Goal: Entertainment & Leisure: Consume media (video, audio)

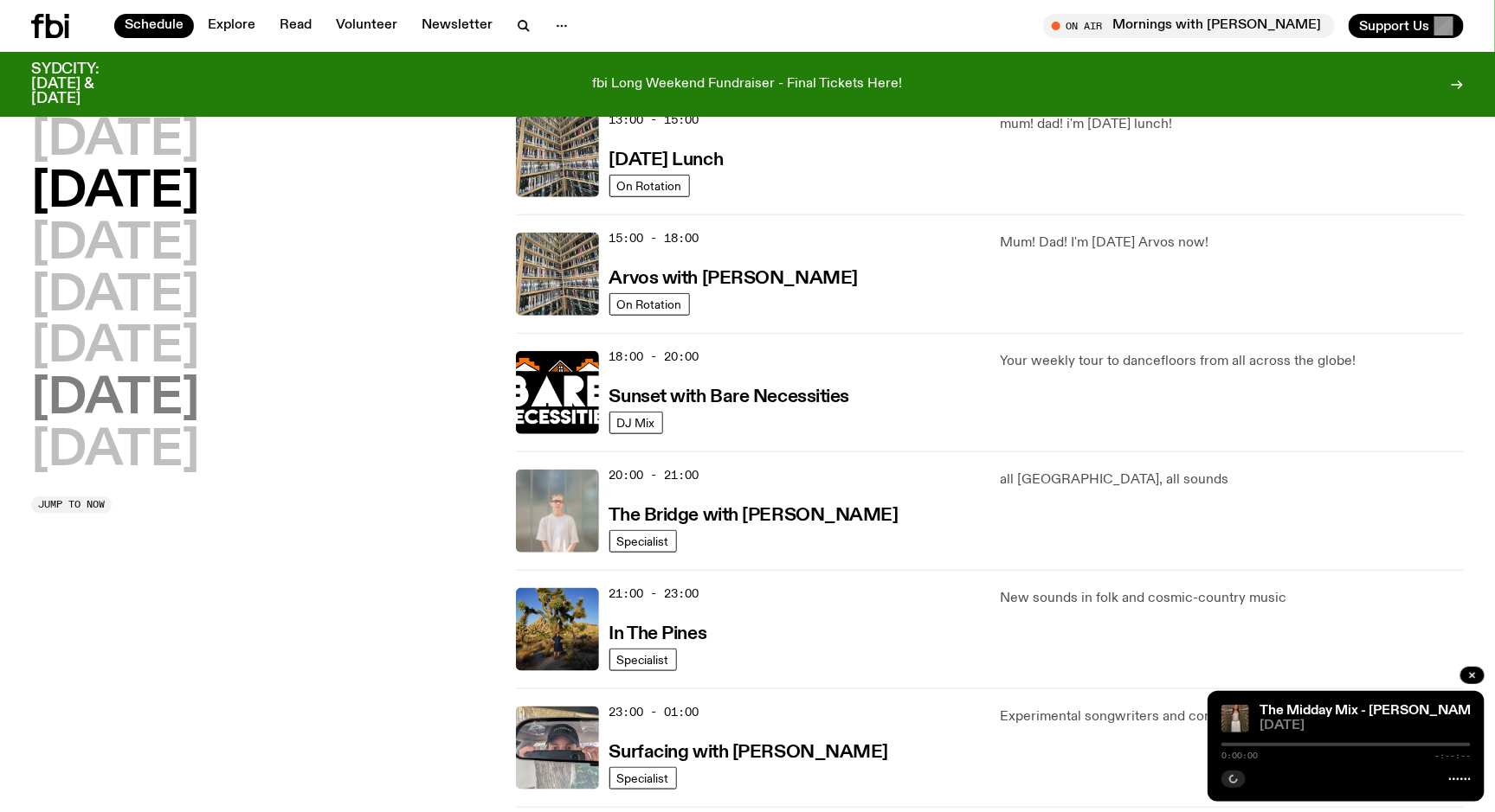
click at [169, 404] on h2 "[DATE]" at bounding box center [116, 400] width 168 height 49
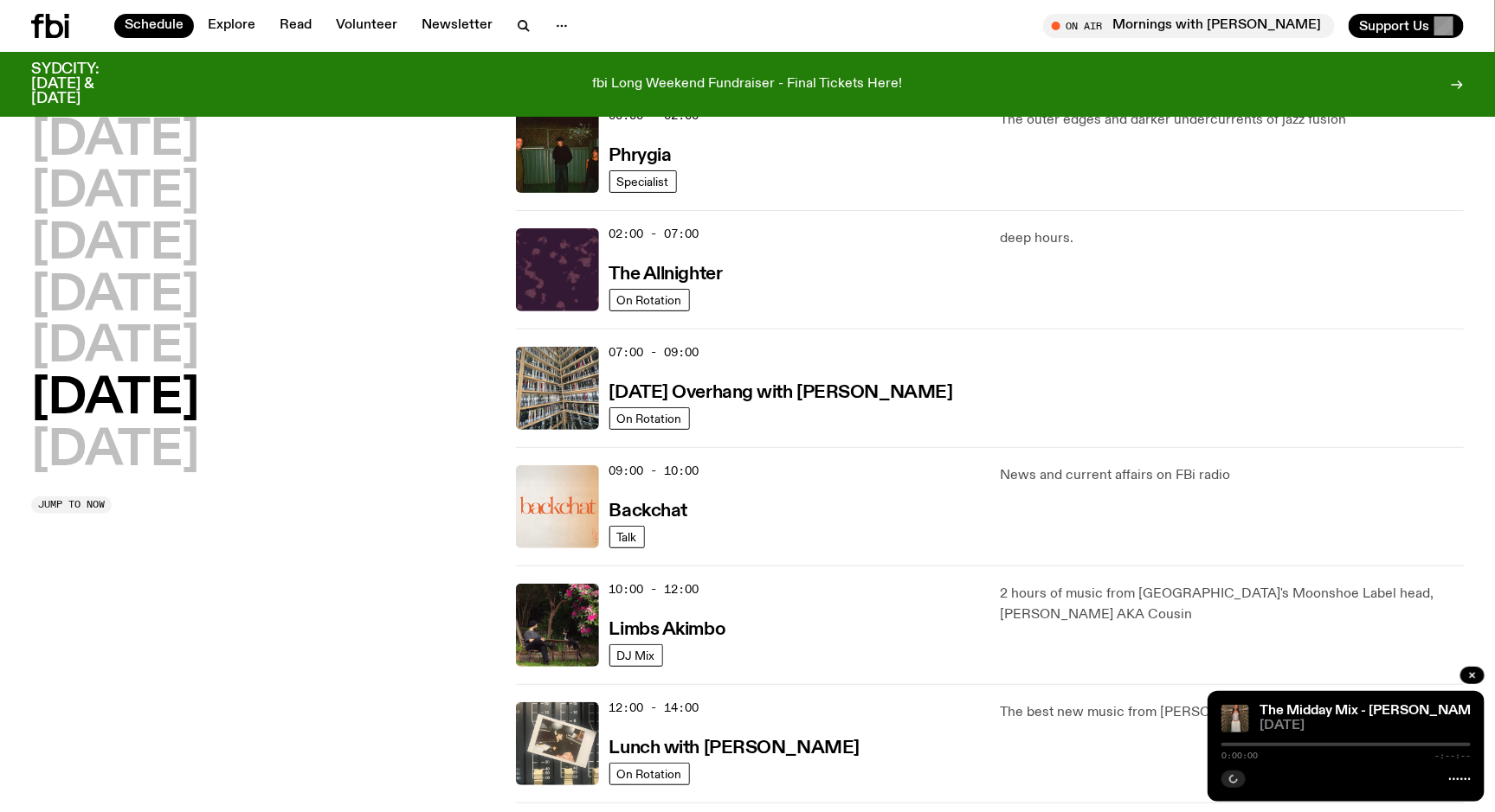
scroll to position [48, 0]
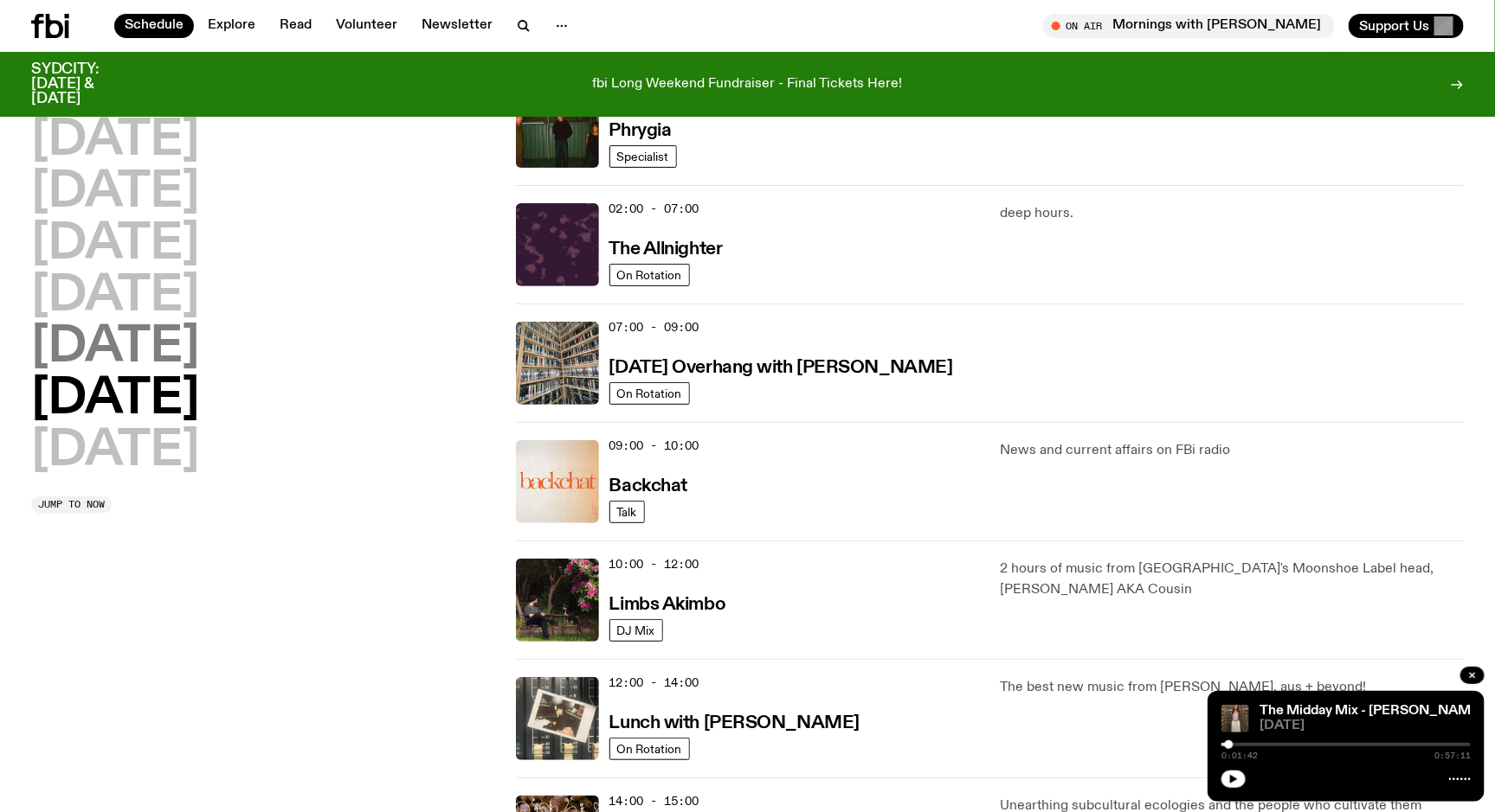
click at [162, 357] on h2 "[DATE]" at bounding box center [116, 347] width 168 height 49
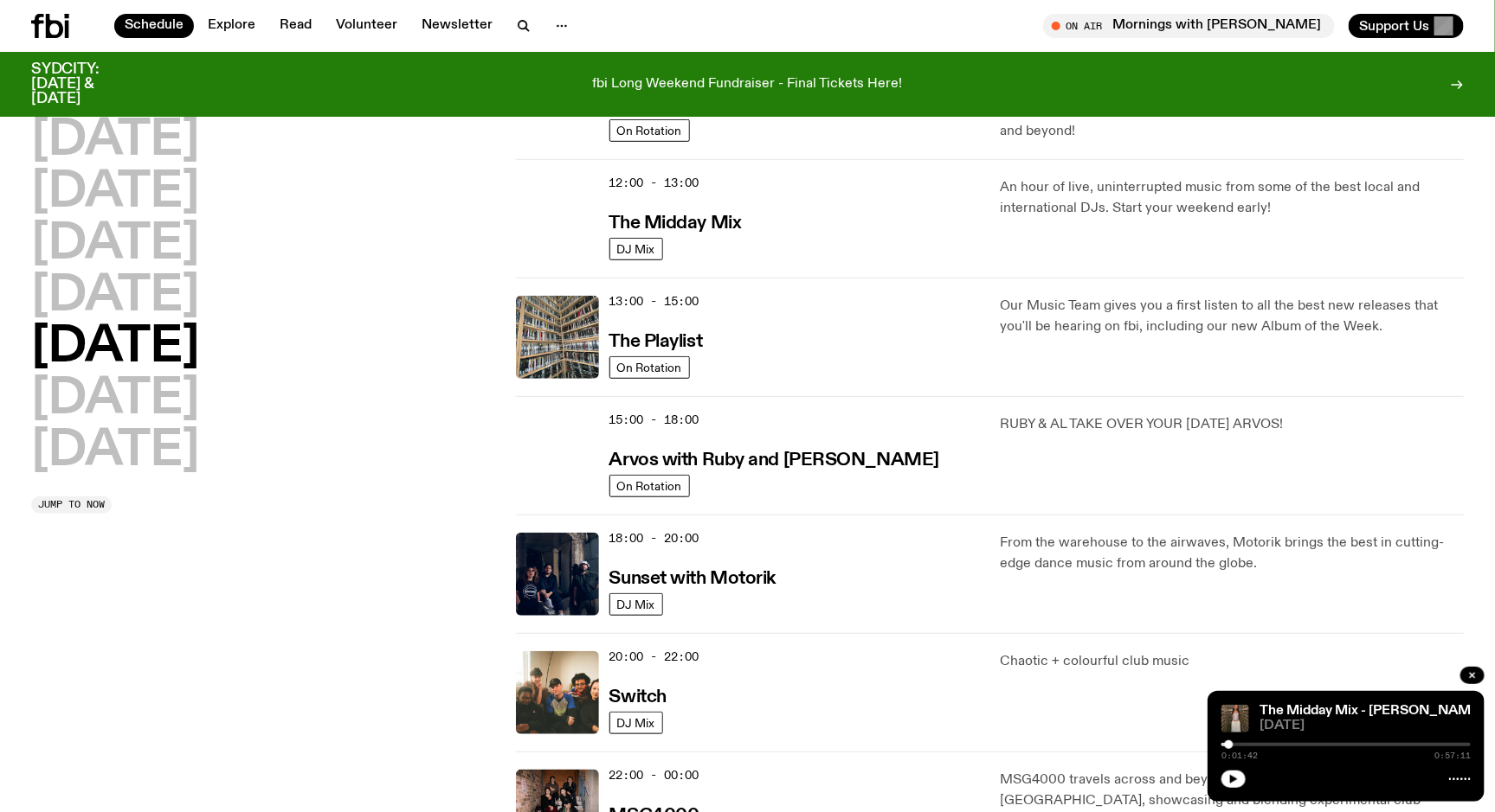
scroll to position [355, 0]
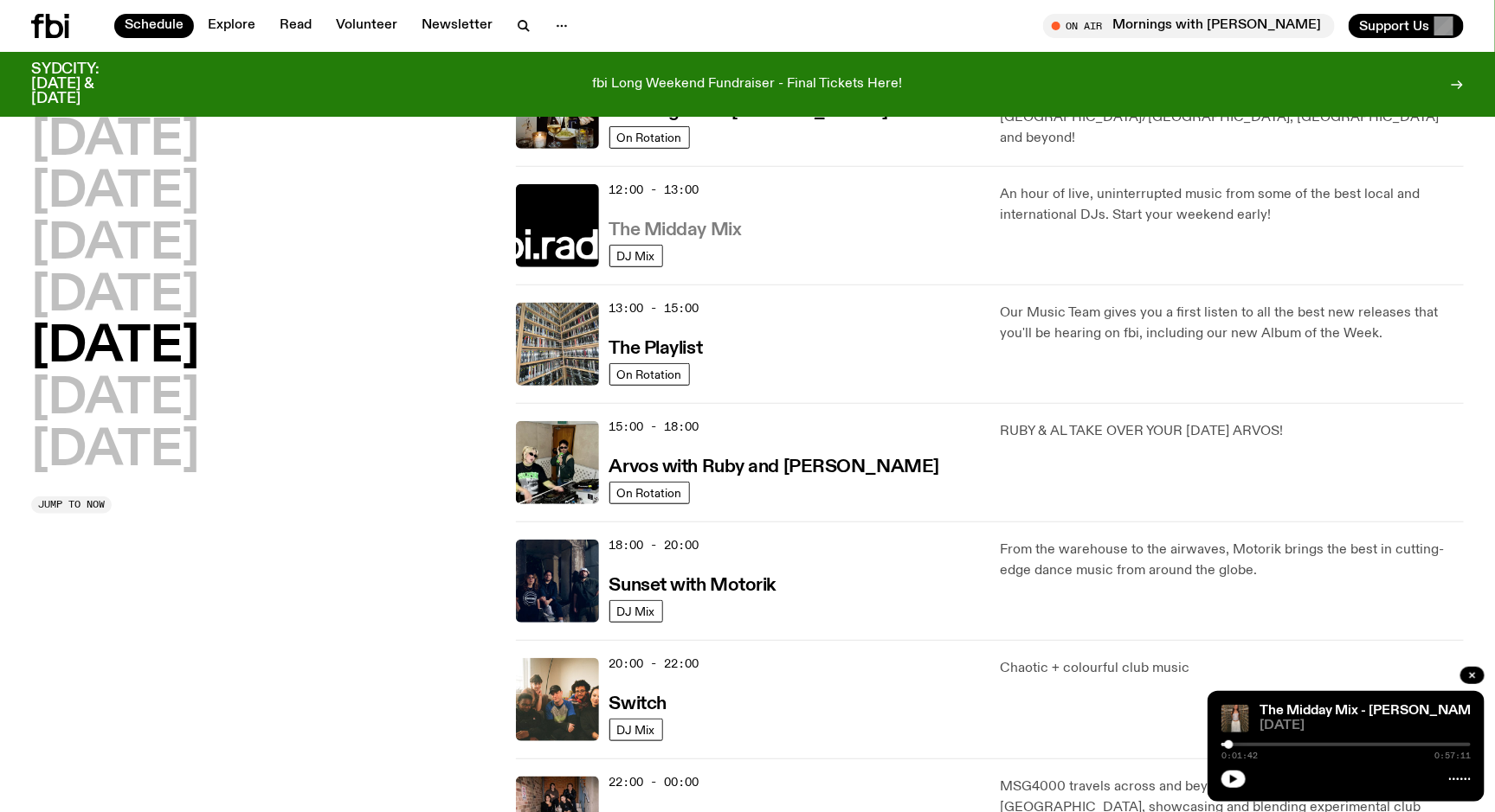
click at [708, 231] on h3 "The Midday Mix" at bounding box center [675, 230] width 133 height 18
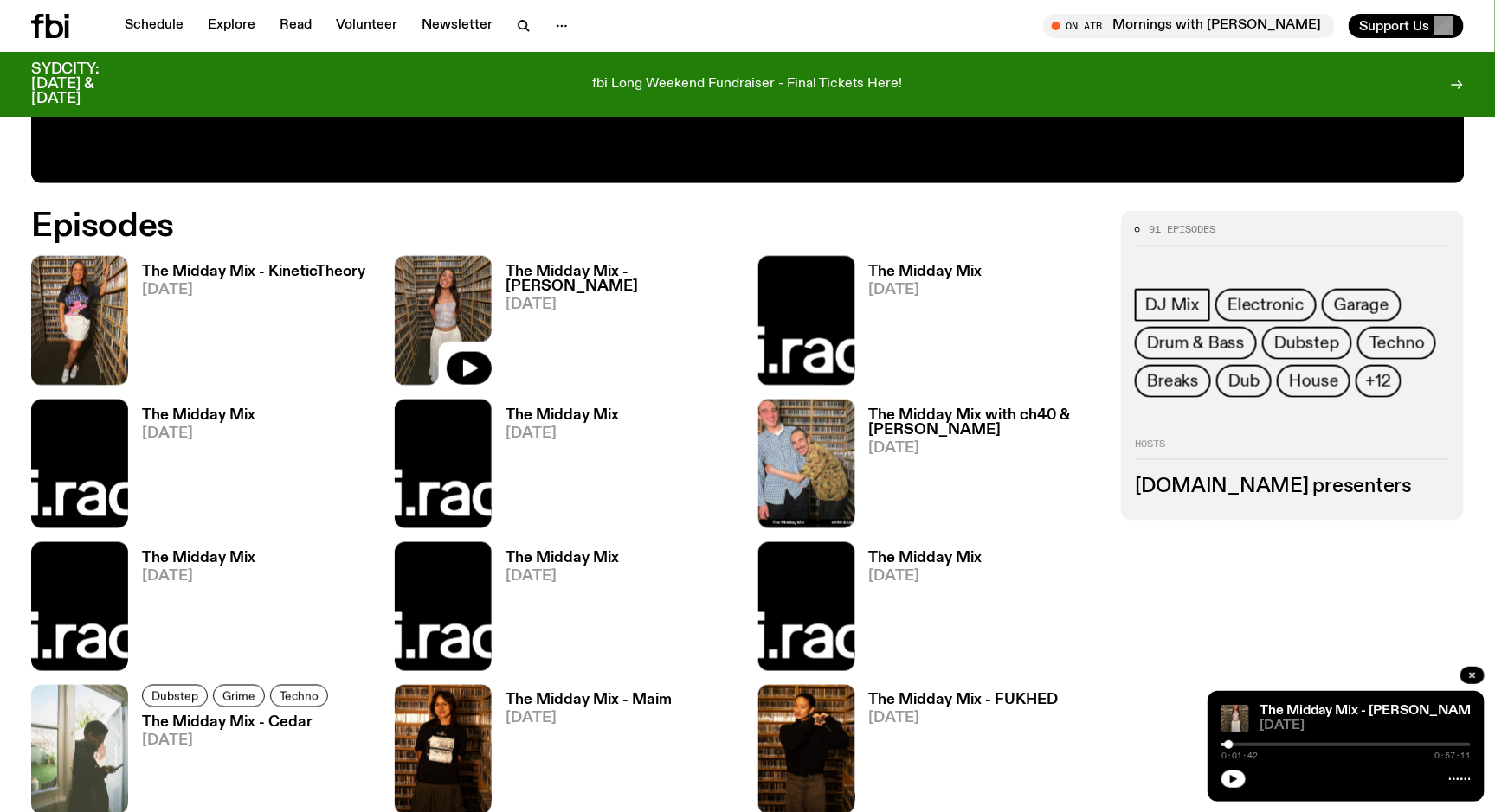
scroll to position [874, 0]
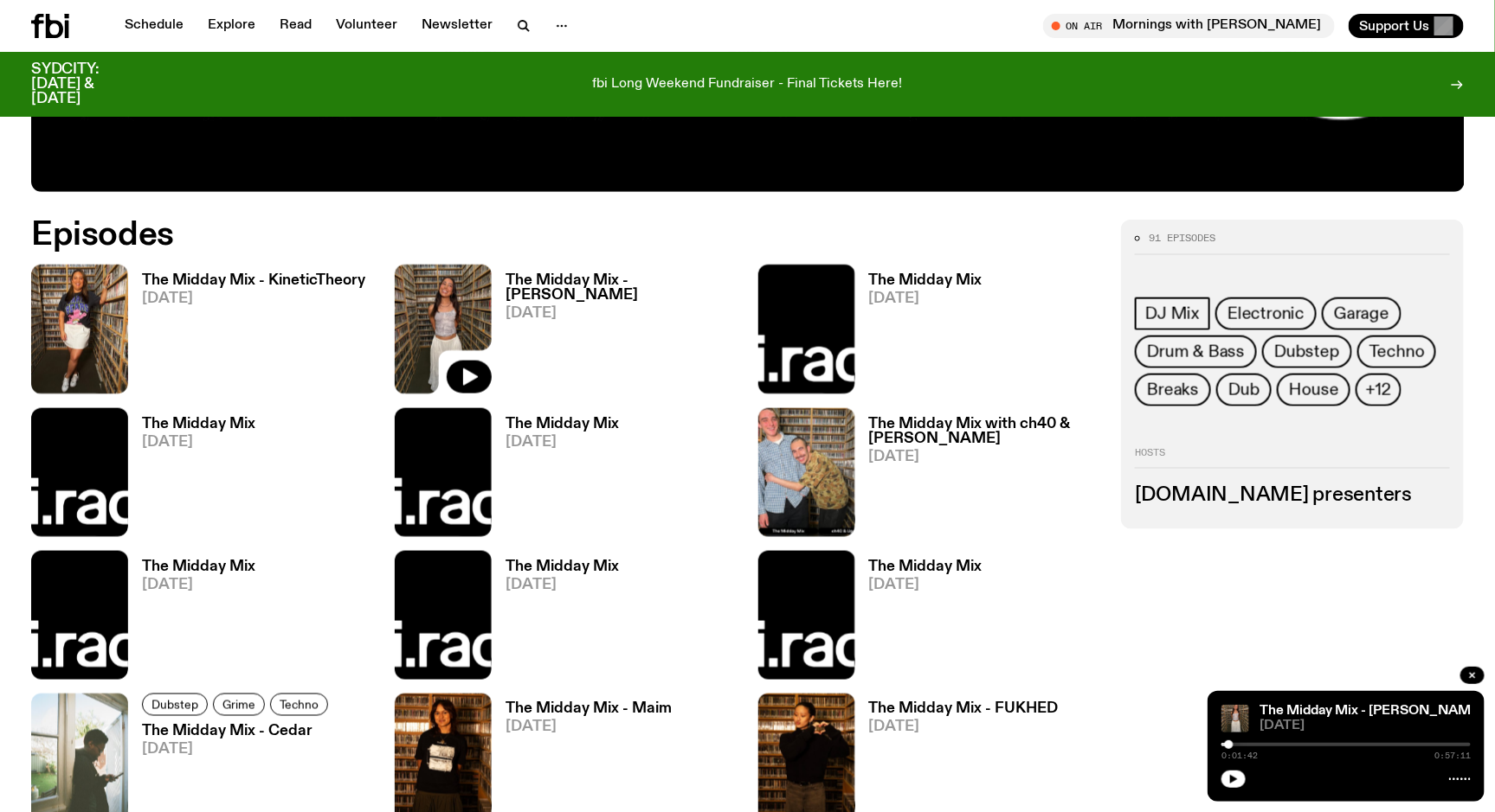
click at [206, 281] on h3 "The Midday Mix - KineticTheory" at bounding box center [254, 281] width 223 height 14
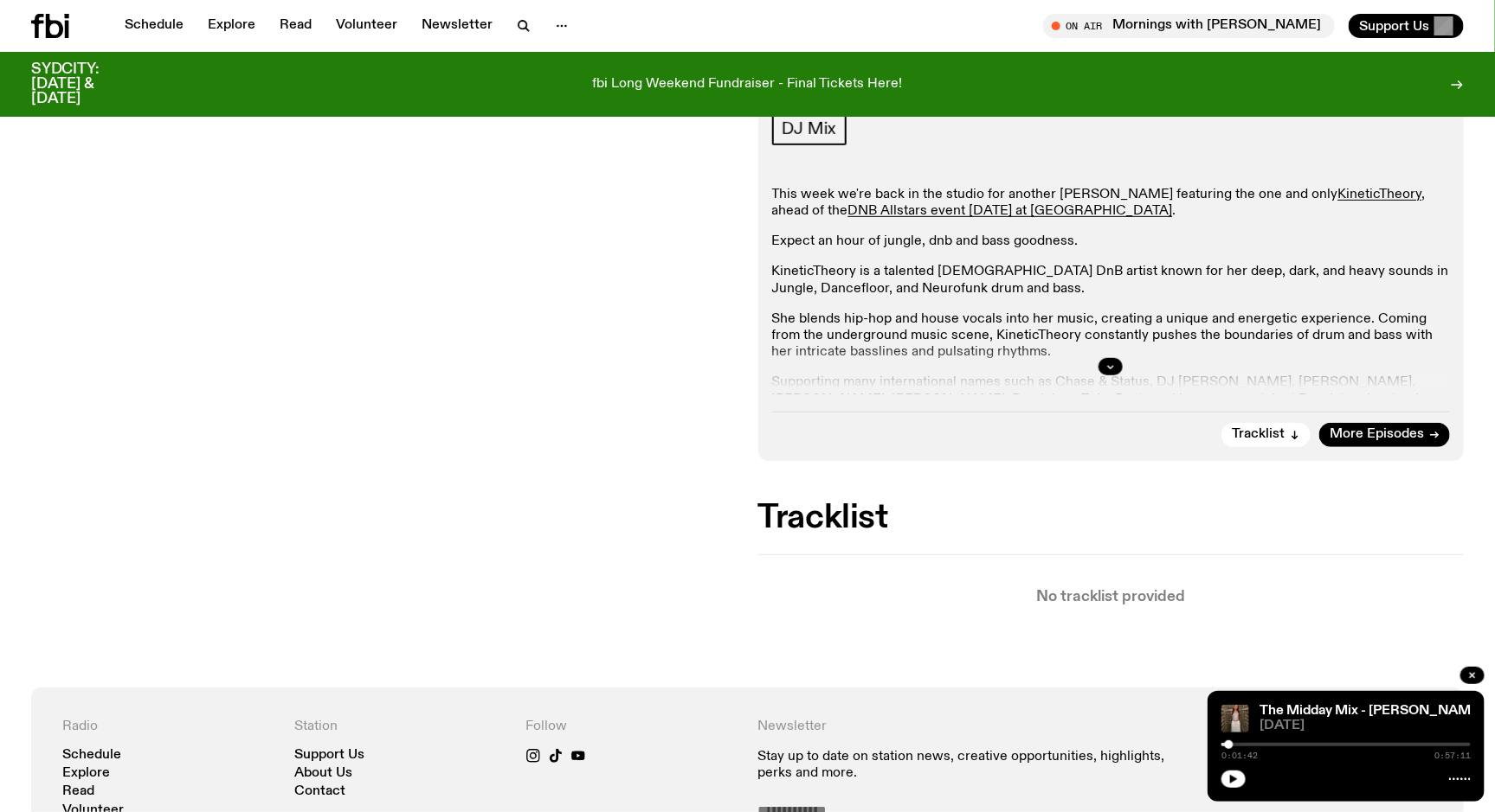
scroll to position [286, 0]
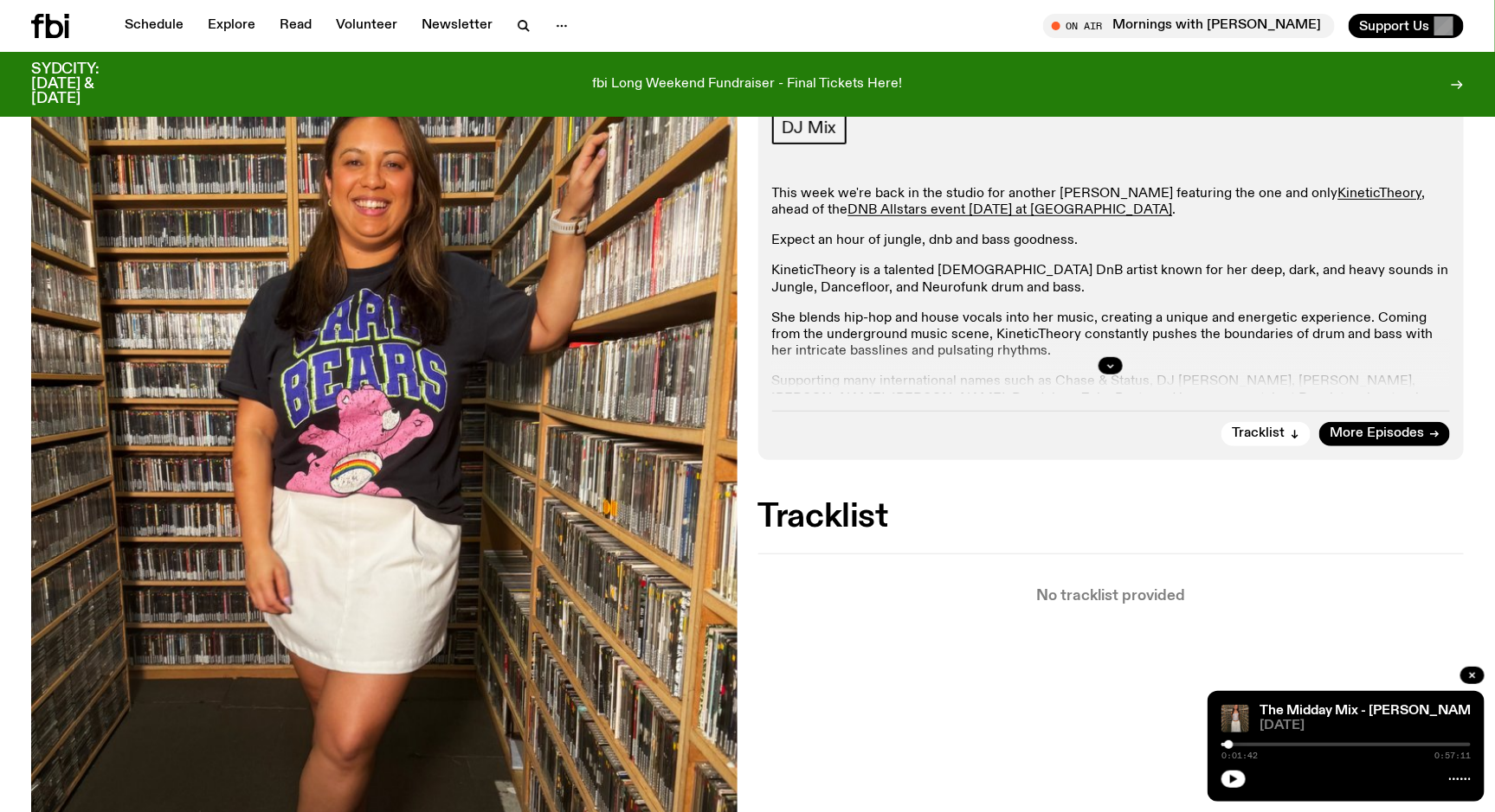
click at [1094, 357] on div at bounding box center [1111, 366] width 679 height 55
click at [1098, 363] on div at bounding box center [1111, 366] width 679 height 55
click at [1106, 364] on icon "button" at bounding box center [1110, 365] width 11 height 10
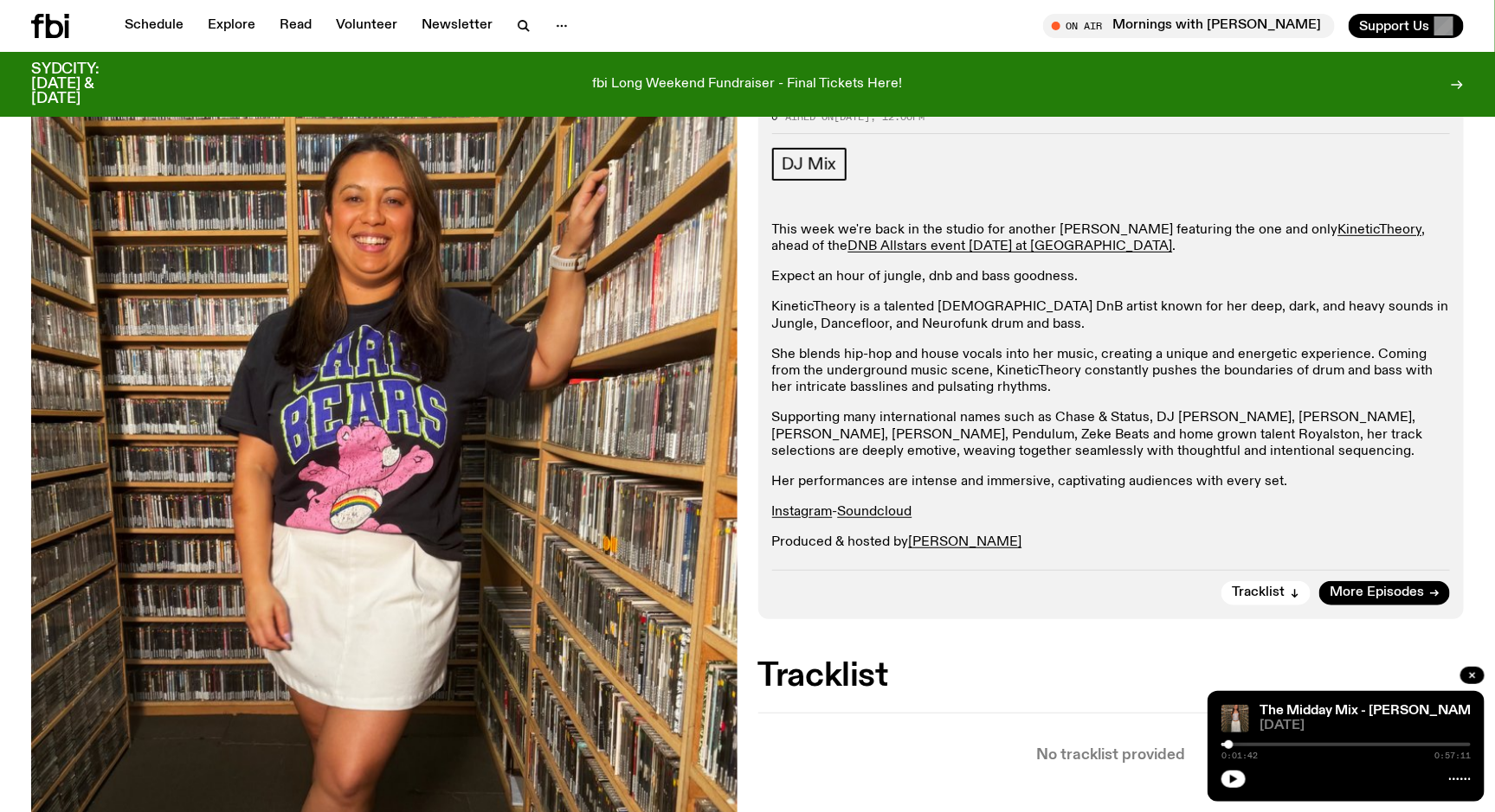
scroll to position [0, 0]
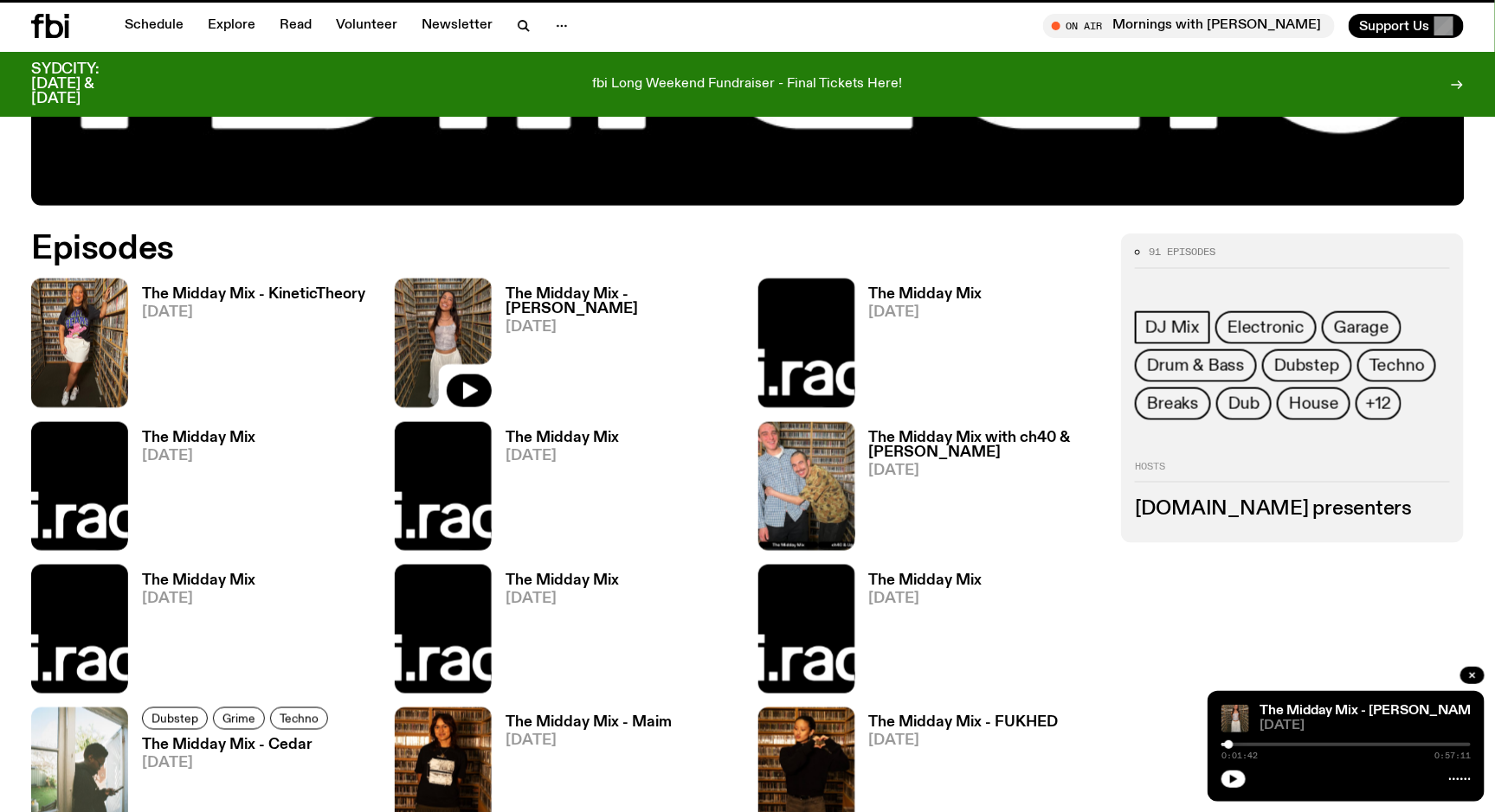
scroll to position [859, 0]
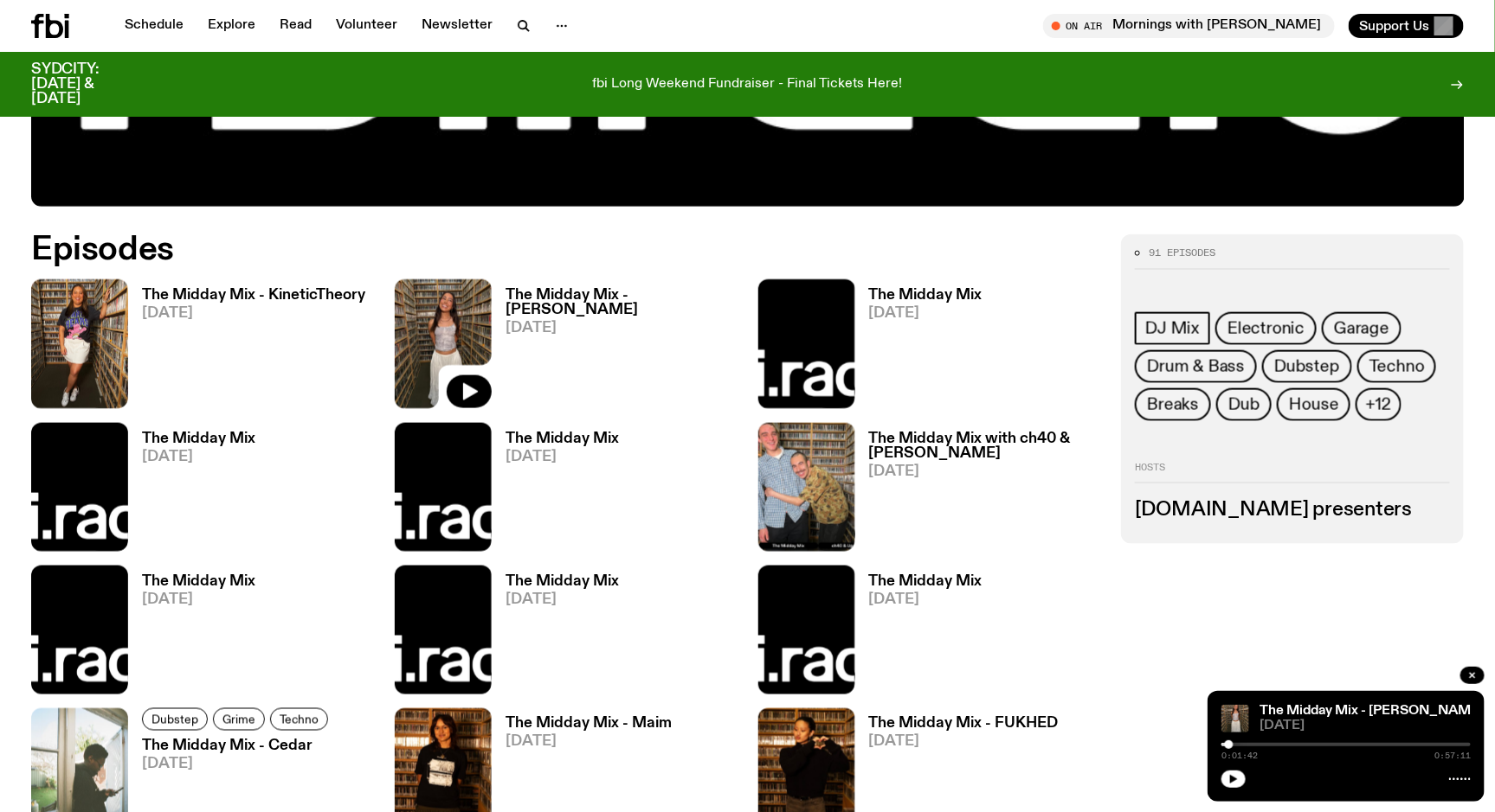
click at [579, 321] on span "[DATE]" at bounding box center [621, 327] width 232 height 14
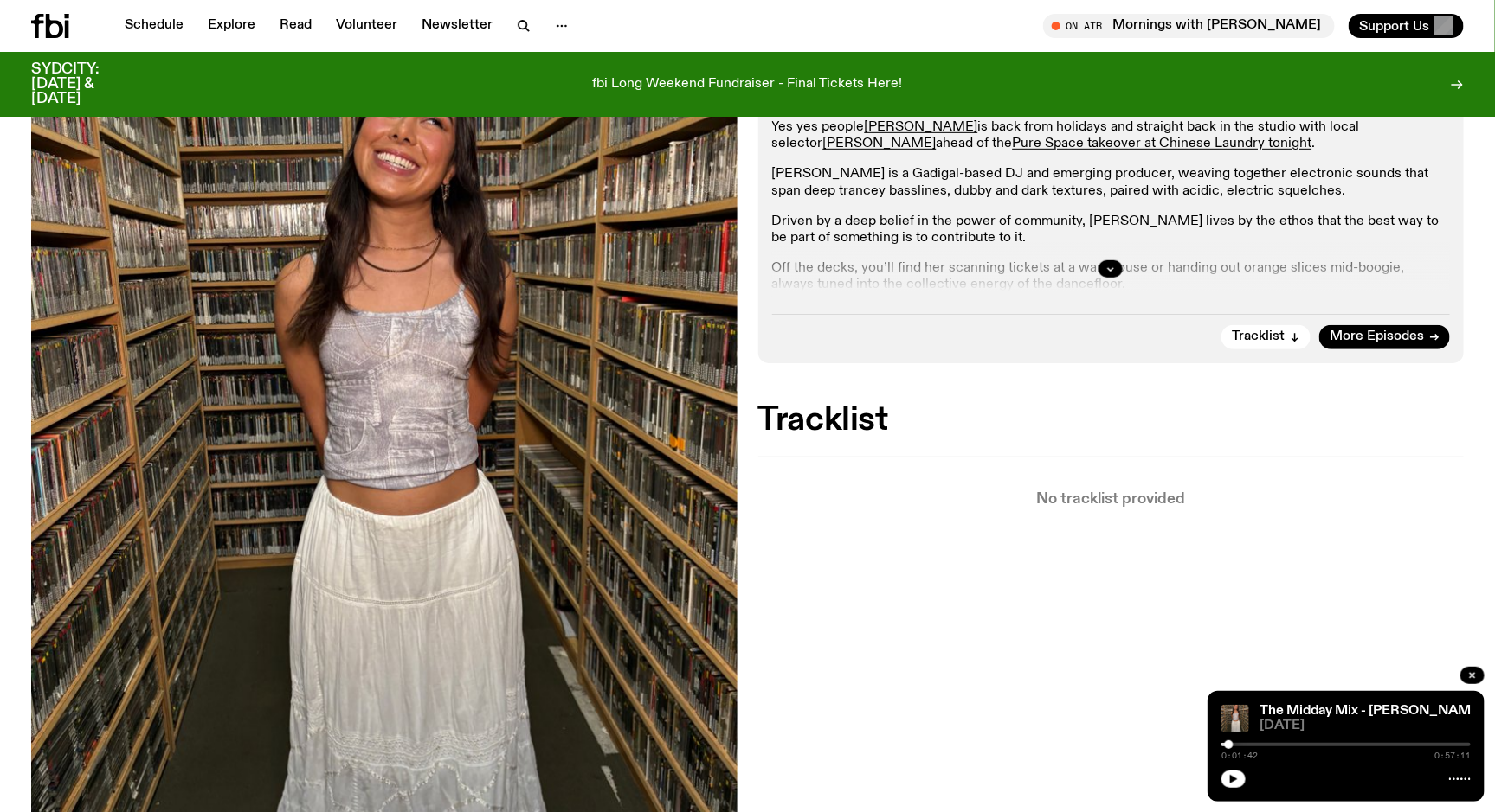
scroll to position [441, 0]
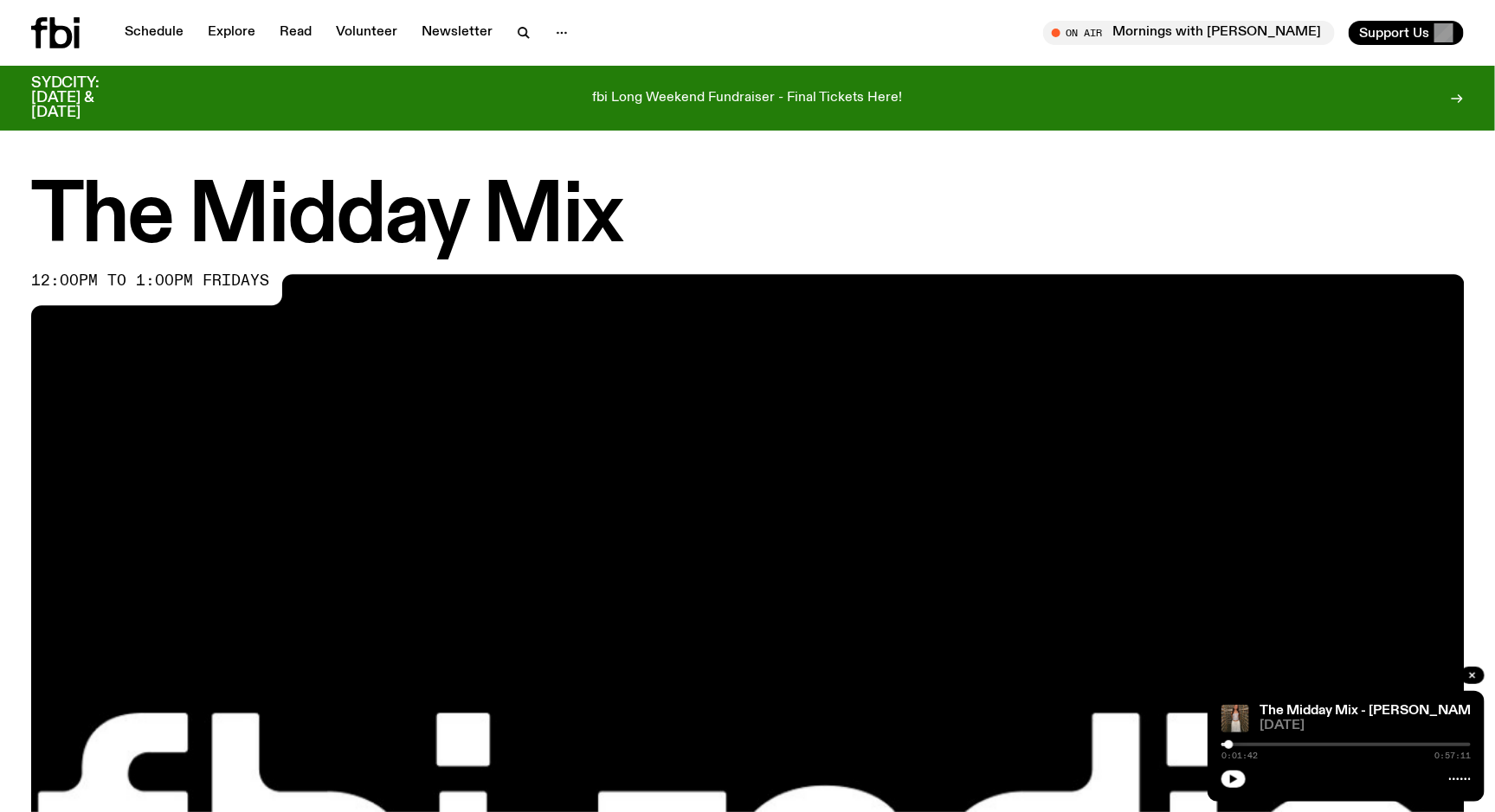
click at [73, 31] on icon at bounding box center [55, 32] width 49 height 31
